Goal: Transaction & Acquisition: Purchase product/service

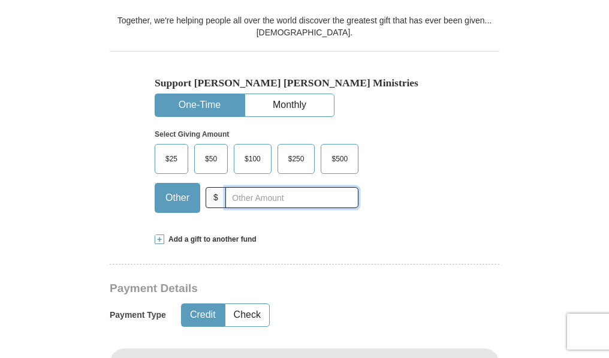
click at [231, 201] on input "text" at bounding box center [292, 197] width 133 height 21
type input "36"
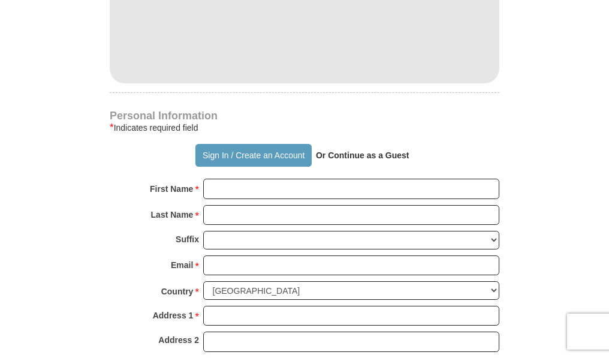
scroll to position [720, 0]
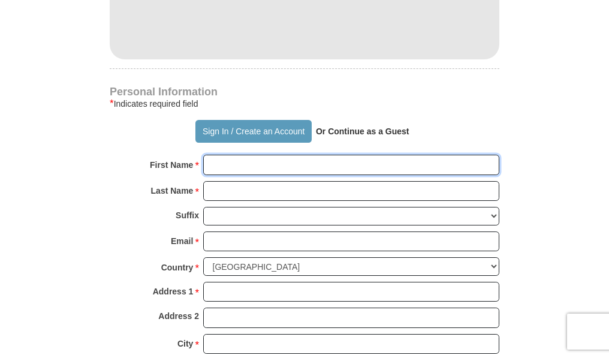
click at [221, 174] on input "First Name *" at bounding box center [351, 165] width 296 height 20
type input "[PERSON_NAME]"
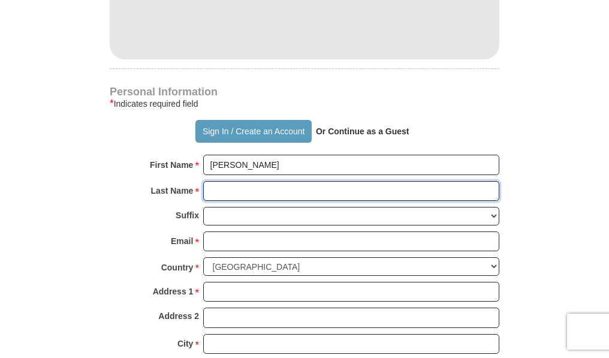
click at [218, 193] on input "Last Name *" at bounding box center [351, 191] width 296 height 20
type input "[PERSON_NAME]"
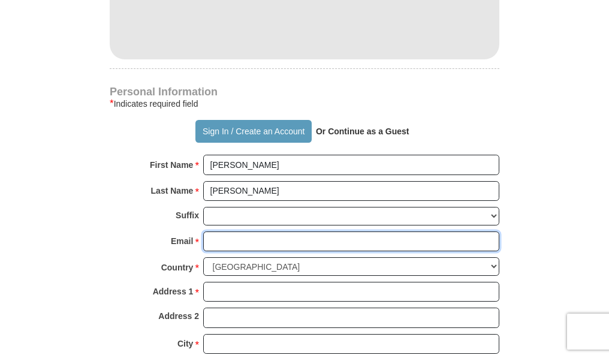
click at [214, 241] on input "Email *" at bounding box center [351, 242] width 296 height 20
type input "[EMAIL_ADDRESS][DOMAIN_NAME]"
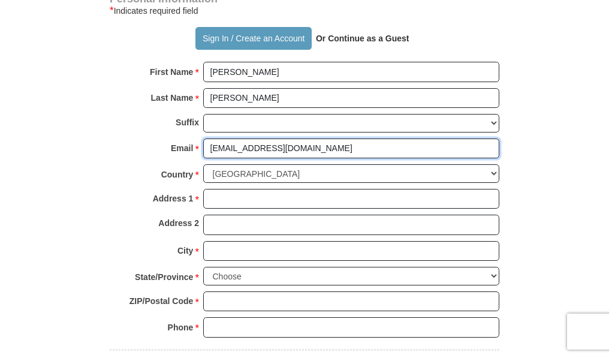
scroll to position [840, 0]
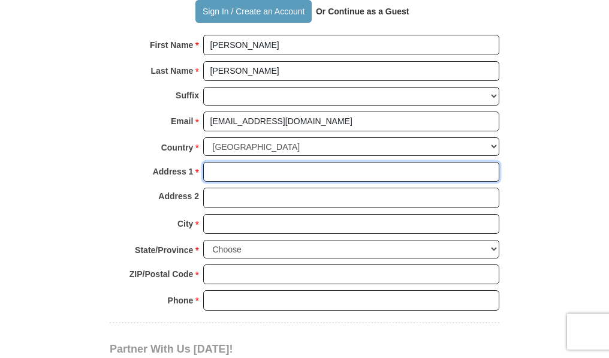
click at [213, 172] on input "Address 1 *" at bounding box center [351, 172] width 296 height 20
type input "[STREET_ADDRESS]"
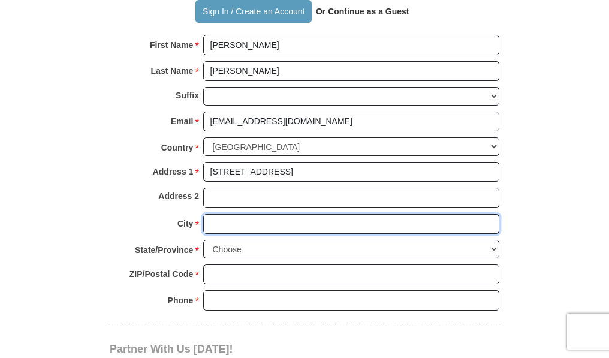
click at [209, 228] on input "City *" at bounding box center [351, 224] width 296 height 20
type input "[GEOGRAPHIC_DATA]"
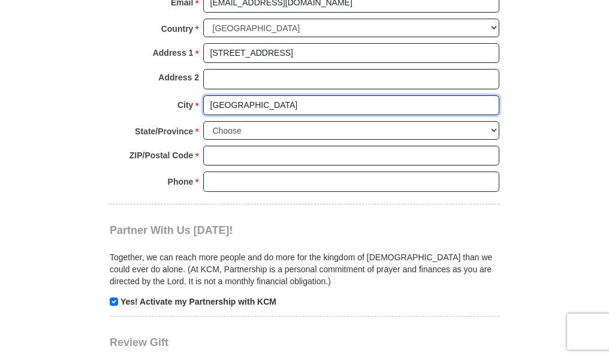
scroll to position [960, 0]
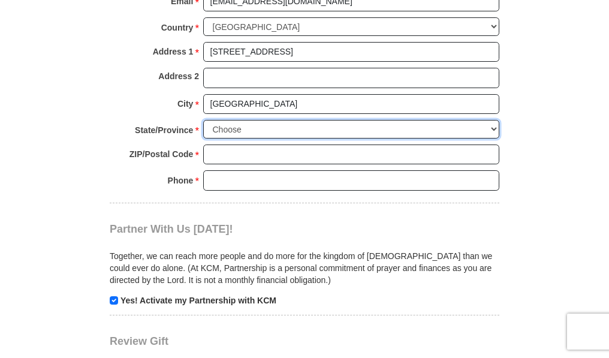
click at [226, 129] on select "Choose [US_STATE] [US_STATE] [US_STATE] [US_STATE] [US_STATE] Armed Forces Amer…" at bounding box center [351, 129] width 296 height 19
select select "IN"
click at [203, 121] on select "Choose [US_STATE] [US_STATE] [US_STATE] [US_STATE] [US_STATE] Armed Forces Amer…" at bounding box center [351, 129] width 296 height 19
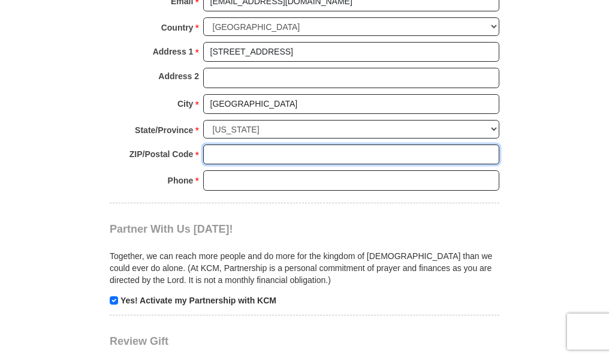
click at [209, 154] on input "ZIP/Postal Code *" at bounding box center [351, 155] width 296 height 20
type input "46268"
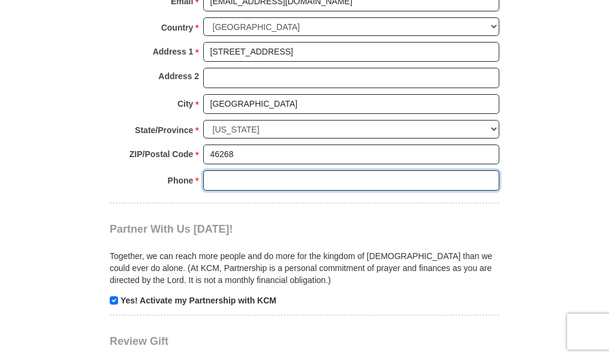
click at [221, 185] on input "Phone * *" at bounding box center [351, 180] width 296 height 20
type input "3172972349"
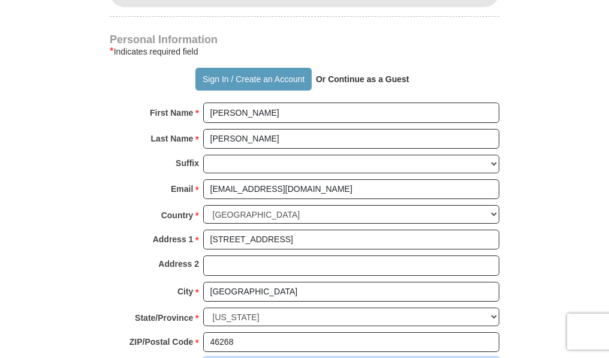
scroll to position [780, 0]
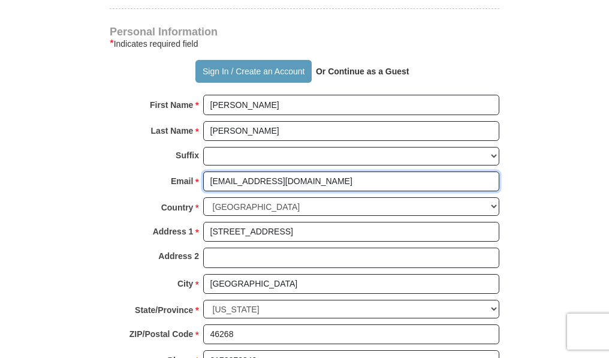
click at [283, 181] on input "[EMAIL_ADDRESS][DOMAIN_NAME]" at bounding box center [351, 182] width 296 height 20
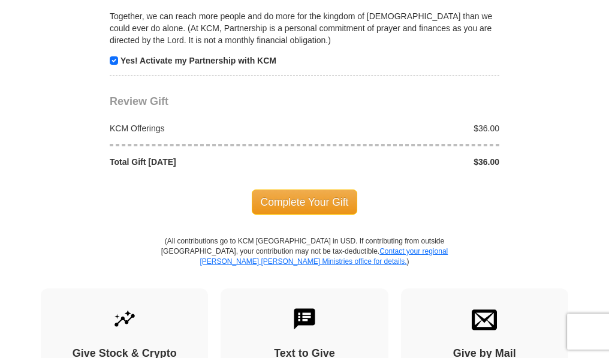
scroll to position [1260, 0]
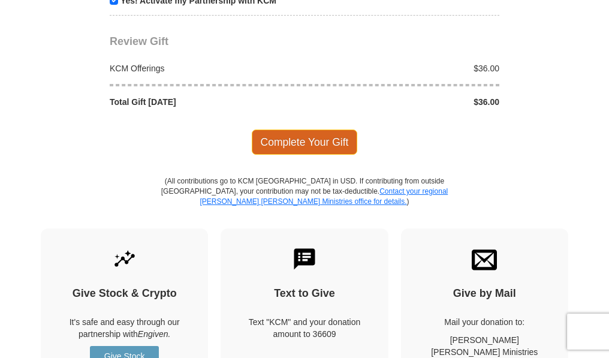
click at [290, 140] on span "Complete Your Gift" at bounding box center [305, 142] width 106 height 25
